Goal: Information Seeking & Learning: Check status

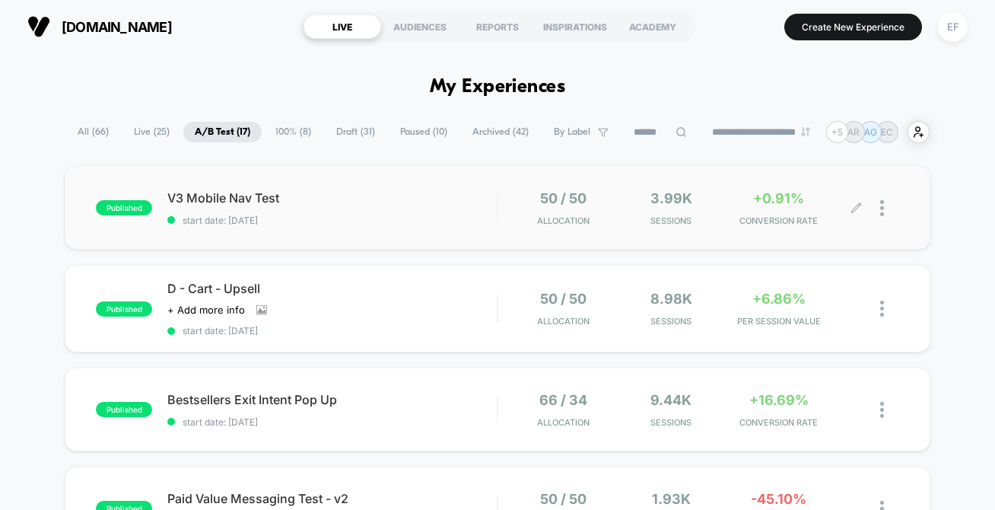
click at [730, 222] on span "CONVERSION RATE" at bounding box center [779, 220] width 100 height 11
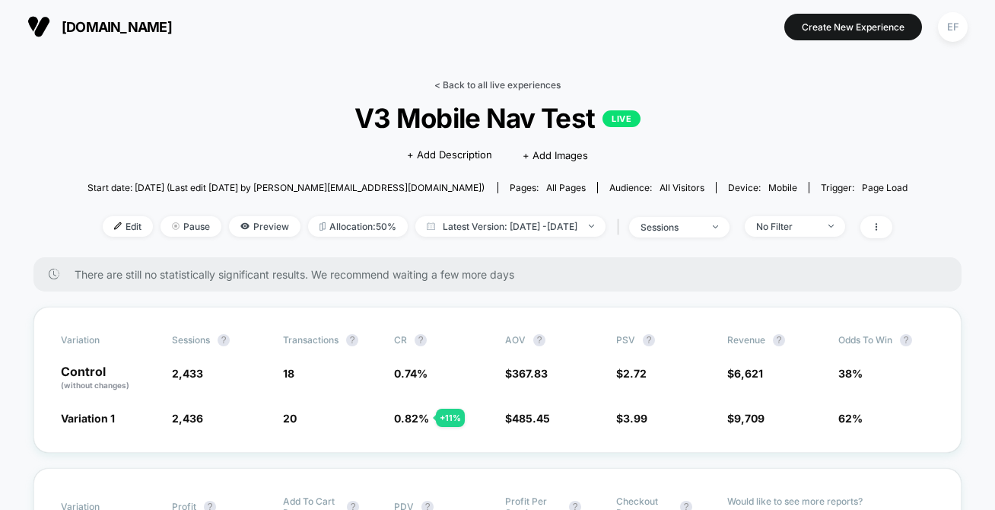
click at [511, 84] on link "< Back to all live experiences" at bounding box center [498, 84] width 126 height 11
